Goal: Task Accomplishment & Management: Use online tool/utility

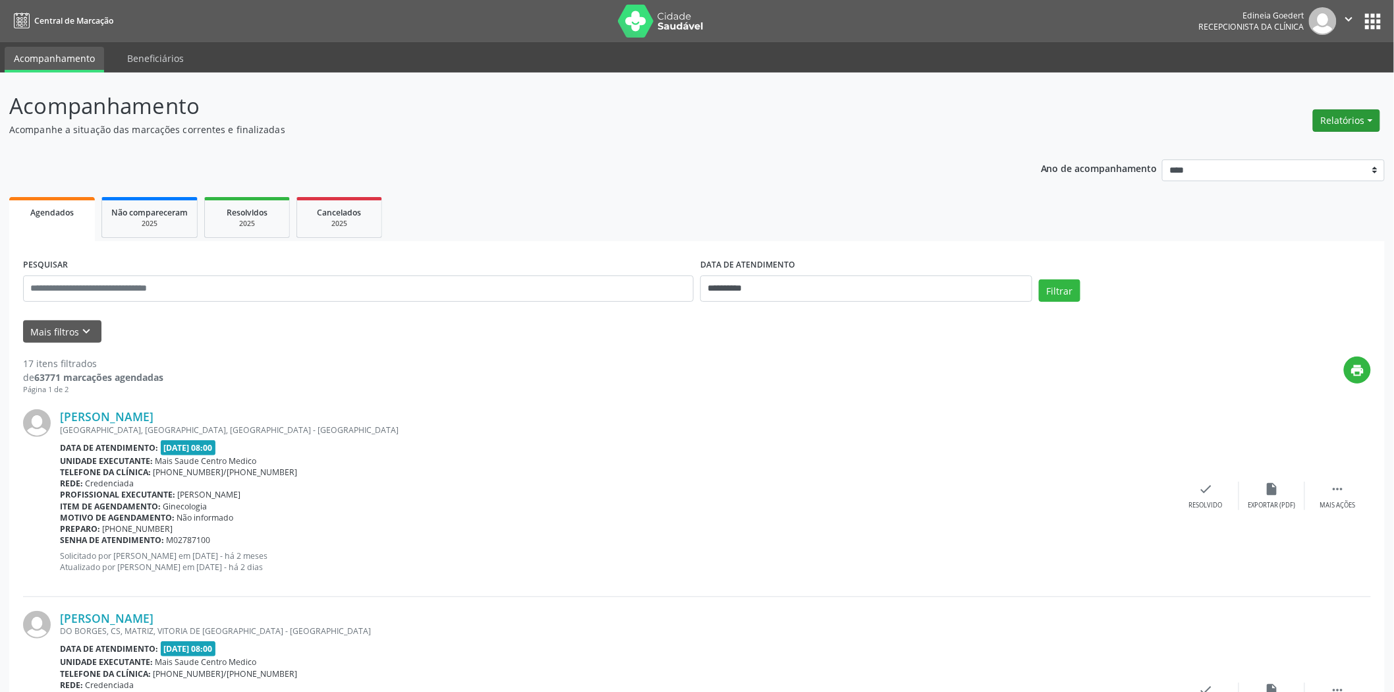
click at [1332, 127] on button "Relatórios" at bounding box center [1346, 120] width 67 height 22
click at [1307, 148] on link "Agendamentos" at bounding box center [1309, 148] width 142 height 18
select select "*"
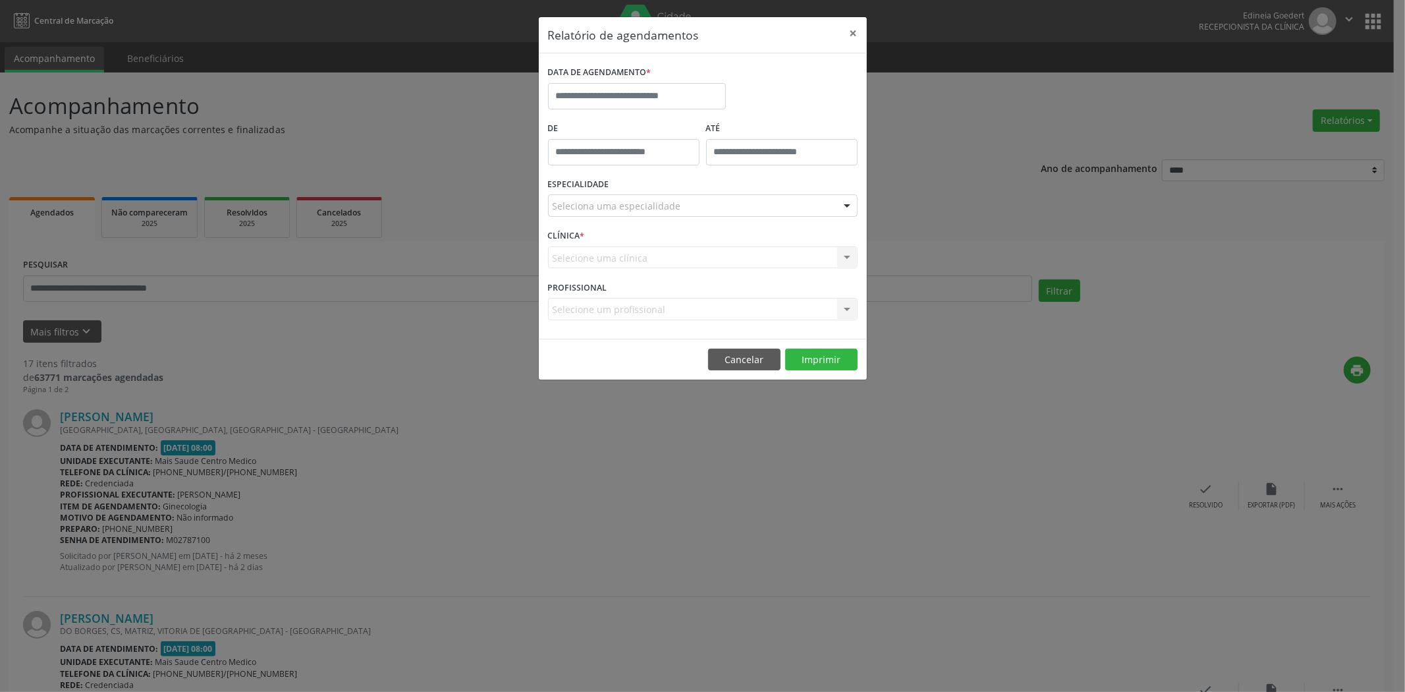
click at [609, 80] on label "DATA DE AGENDAMENTO *" at bounding box center [599, 73] width 103 height 20
click at [616, 95] on input "text" at bounding box center [637, 96] width 178 height 26
click at [622, 240] on span "19" at bounding box center [620, 244] width 26 height 26
type input "**********"
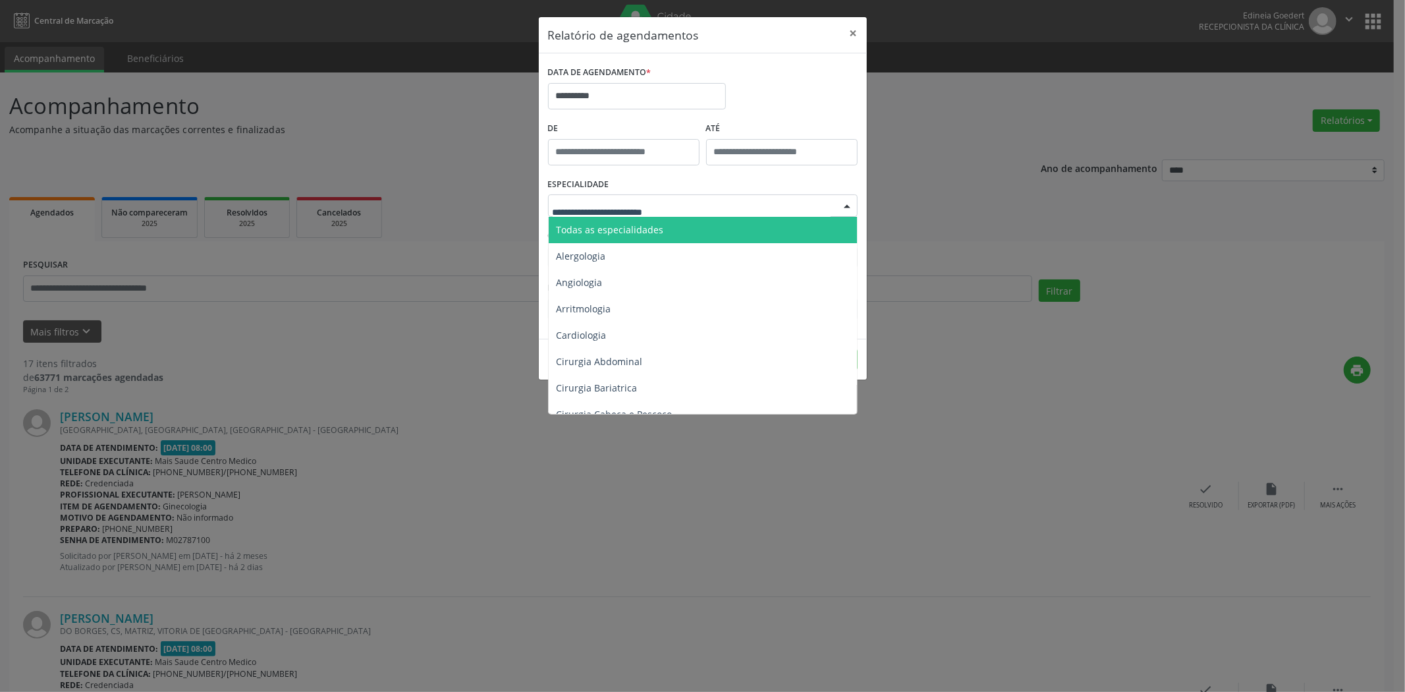
click at [630, 234] on span "Todas as especialidades" at bounding box center [610, 229] width 107 height 13
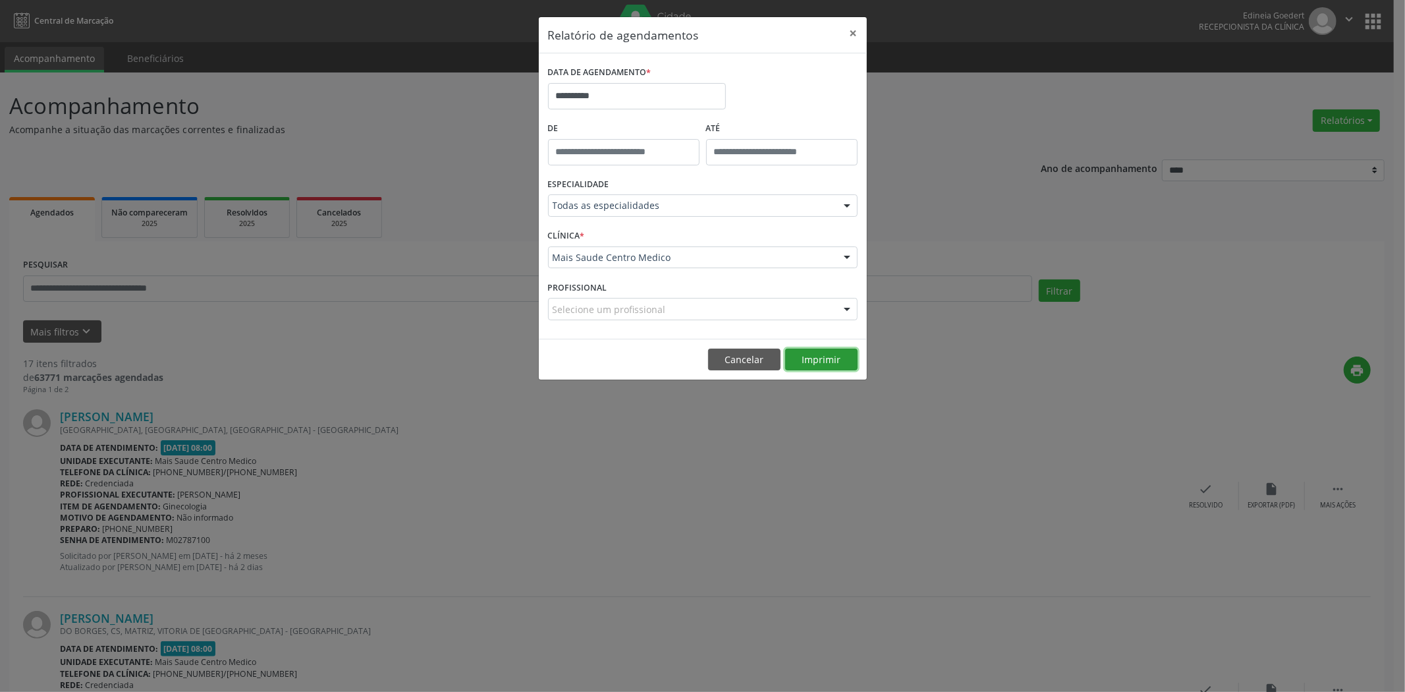
click at [818, 354] on button "Imprimir" at bounding box center [821, 359] width 72 height 22
